Goal: Find contact information: Find contact information

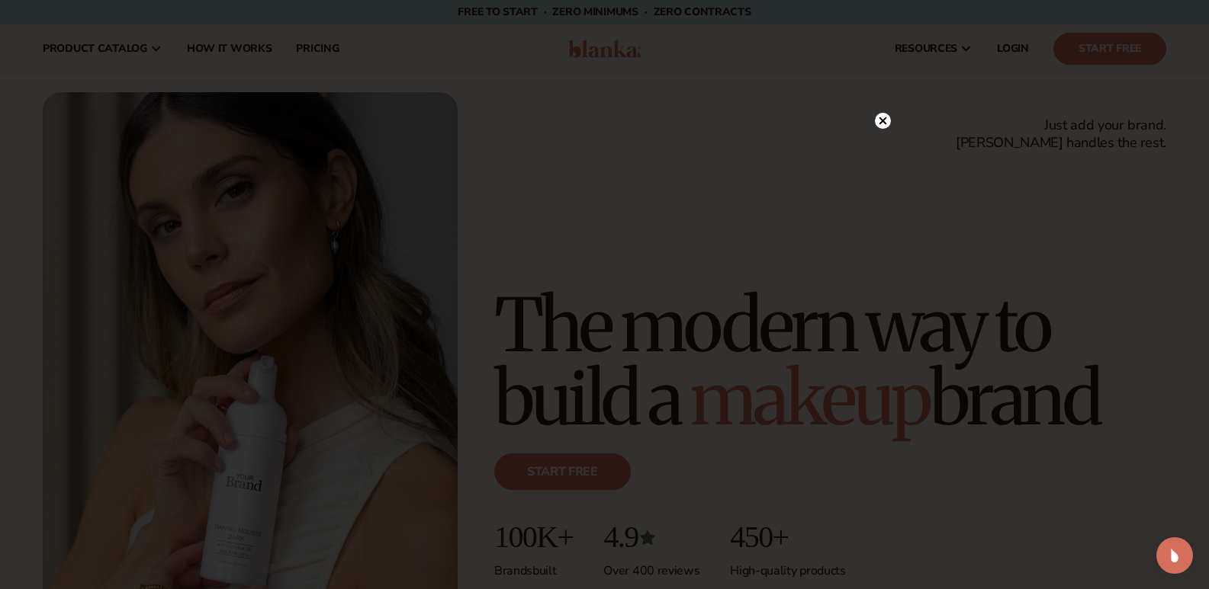
click at [878, 119] on circle at bounding box center [883, 121] width 16 height 16
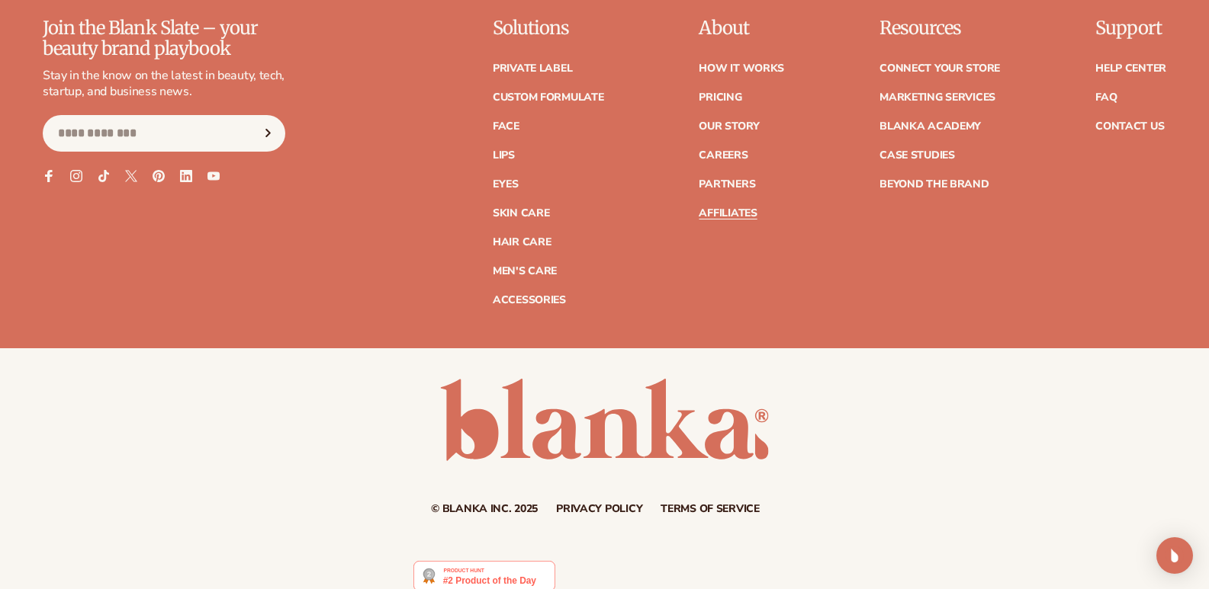
scroll to position [6371, 0]
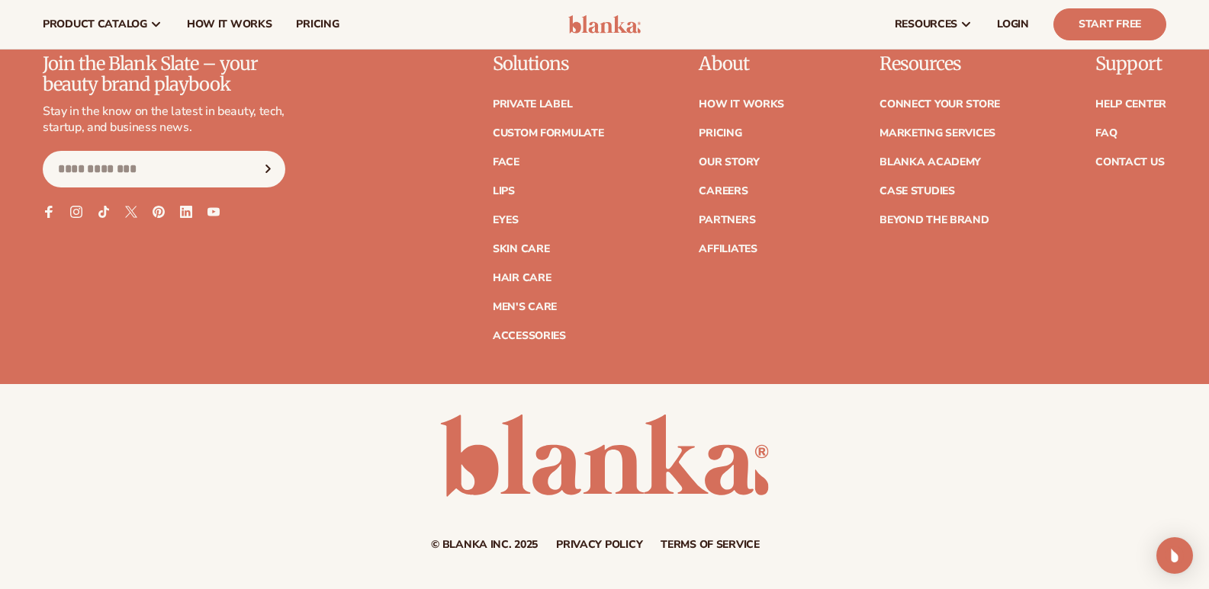
click at [1111, 168] on ul "Help Center FAQ Contact Us" at bounding box center [1130, 126] width 71 height 84
click at [1114, 168] on link "Contact Us" at bounding box center [1129, 162] width 69 height 11
